Goal: Task Accomplishment & Management: Manage account settings

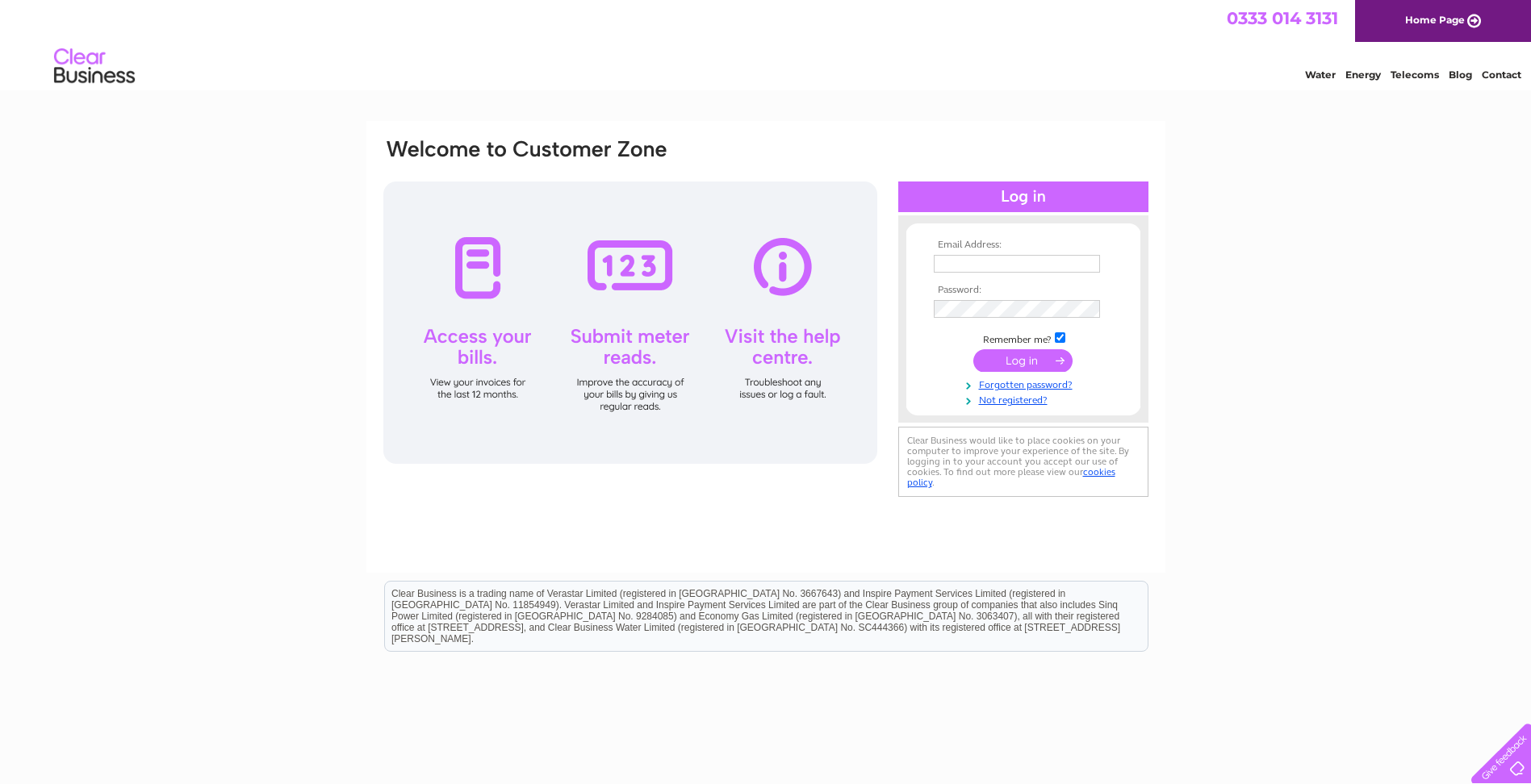
type input "accounts@harvest-contracts.co.uk"
click at [1005, 363] on input "submit" at bounding box center [1022, 361] width 99 height 23
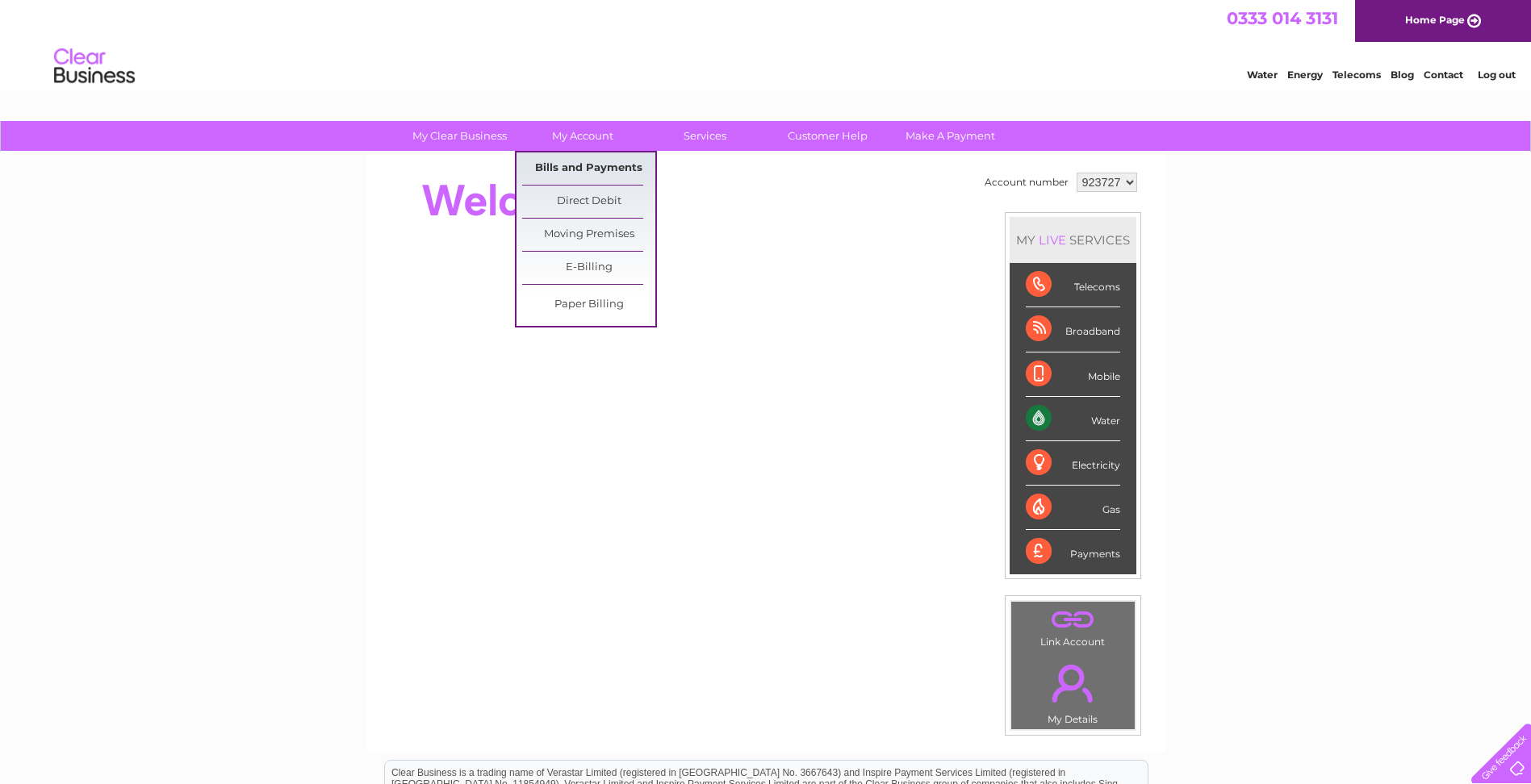
click at [582, 158] on link "Bills and Payments" at bounding box center [589, 169] width 134 height 32
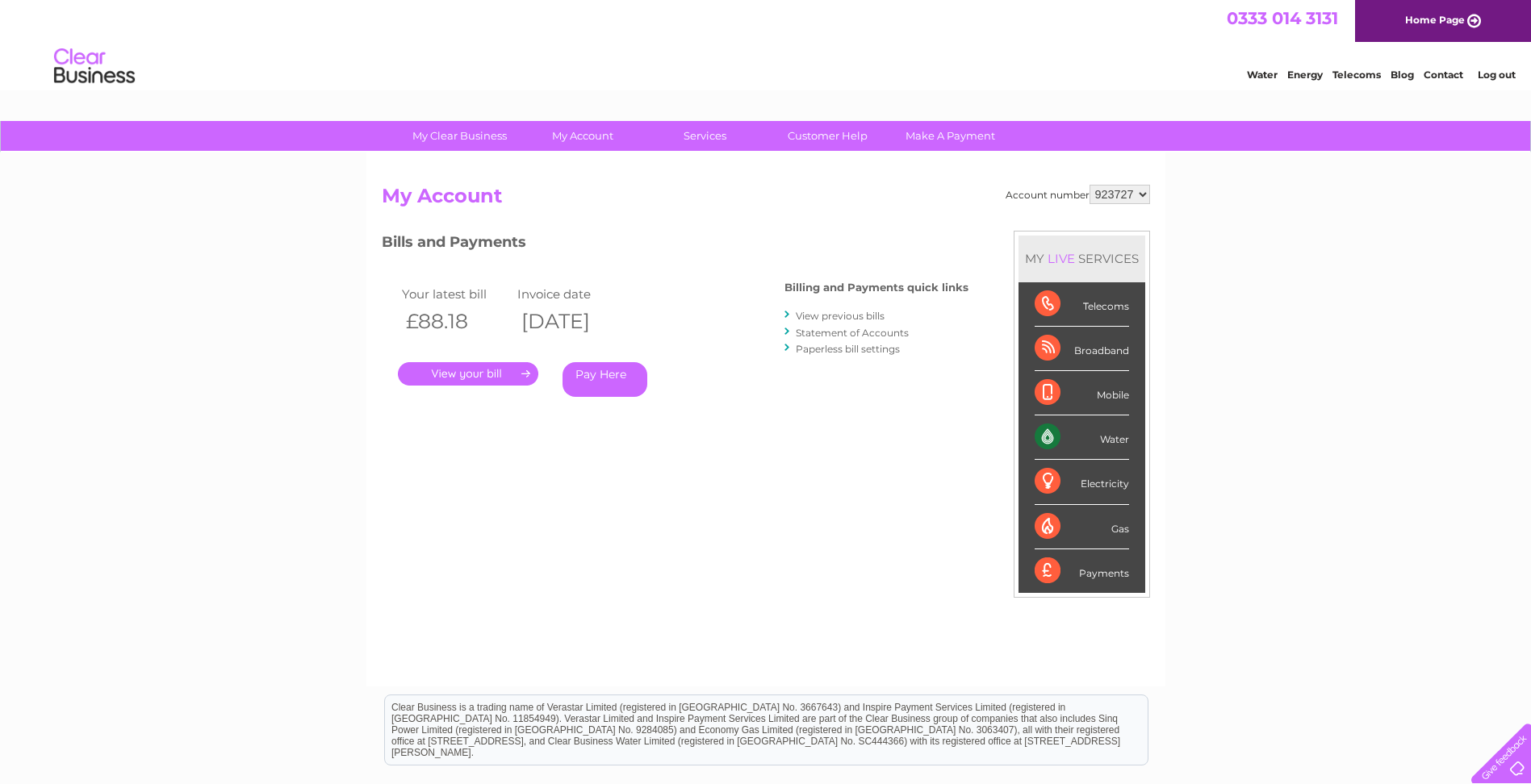
click at [480, 374] on link "." at bounding box center [468, 374] width 141 height 24
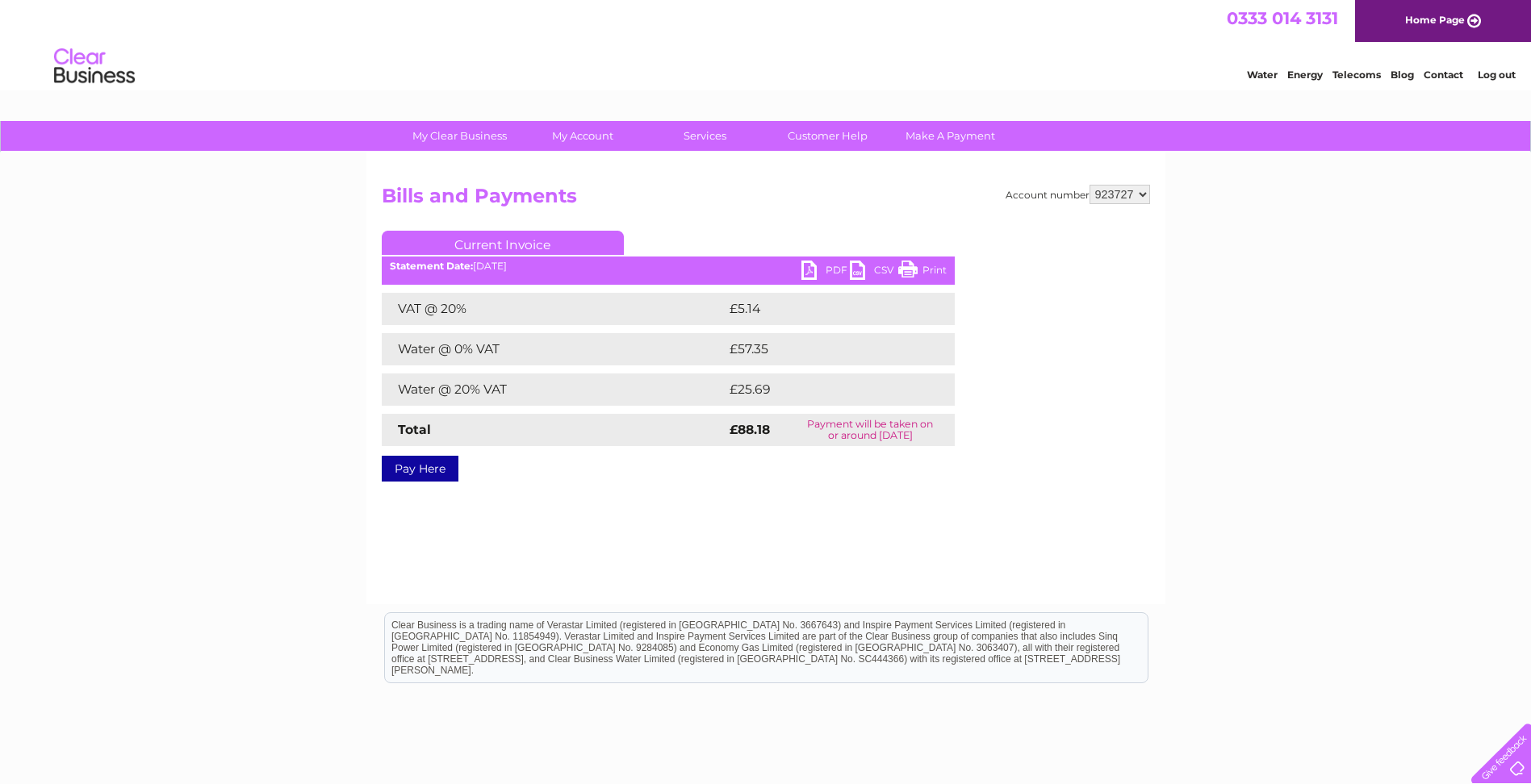
click at [826, 266] on link "PDF" at bounding box center [826, 272] width 48 height 24
